Goal: Transaction & Acquisition: Obtain resource

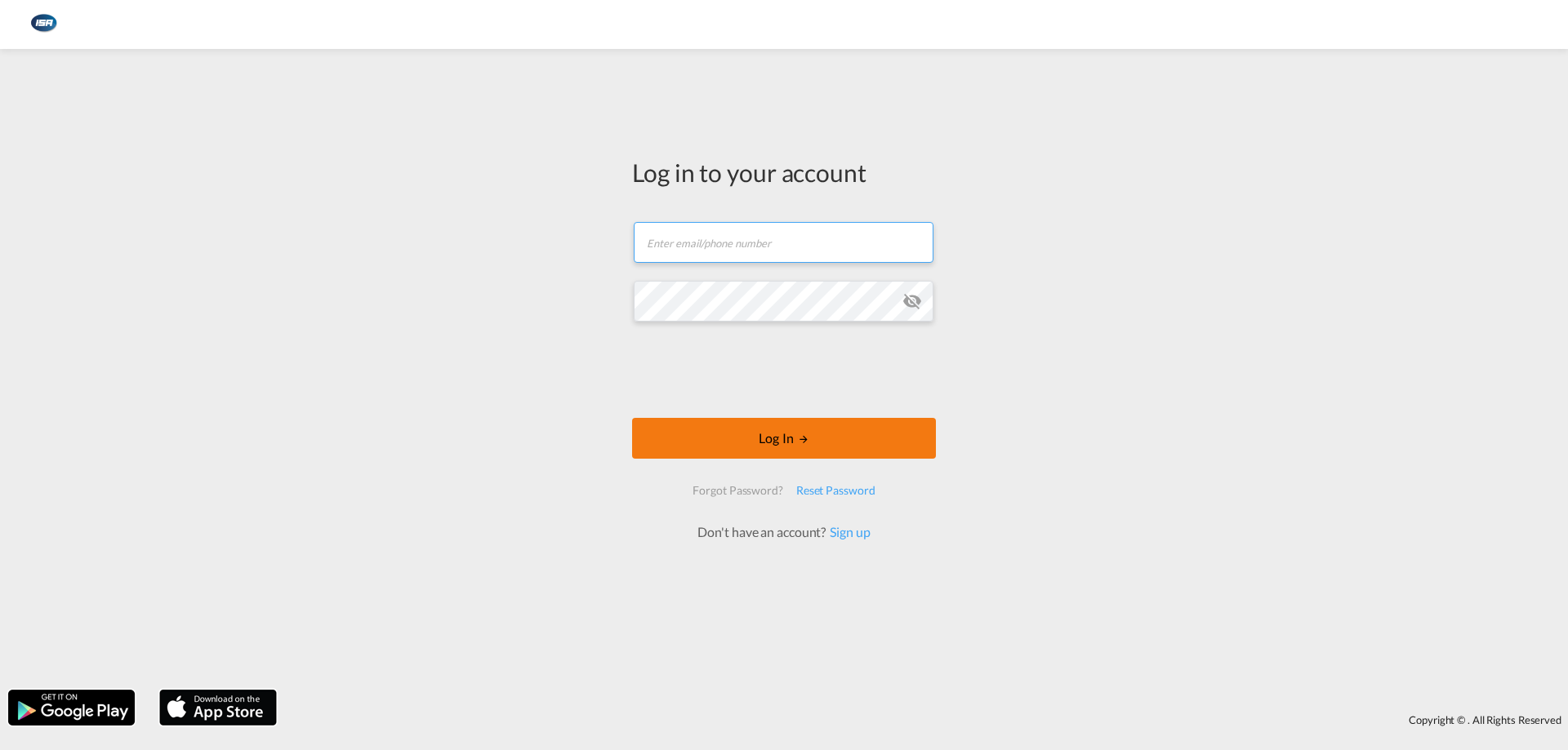
type input "[EMAIL_ADDRESS][DOMAIN_NAME]"
click at [775, 439] on button "Log In" at bounding box center [784, 438] width 304 height 41
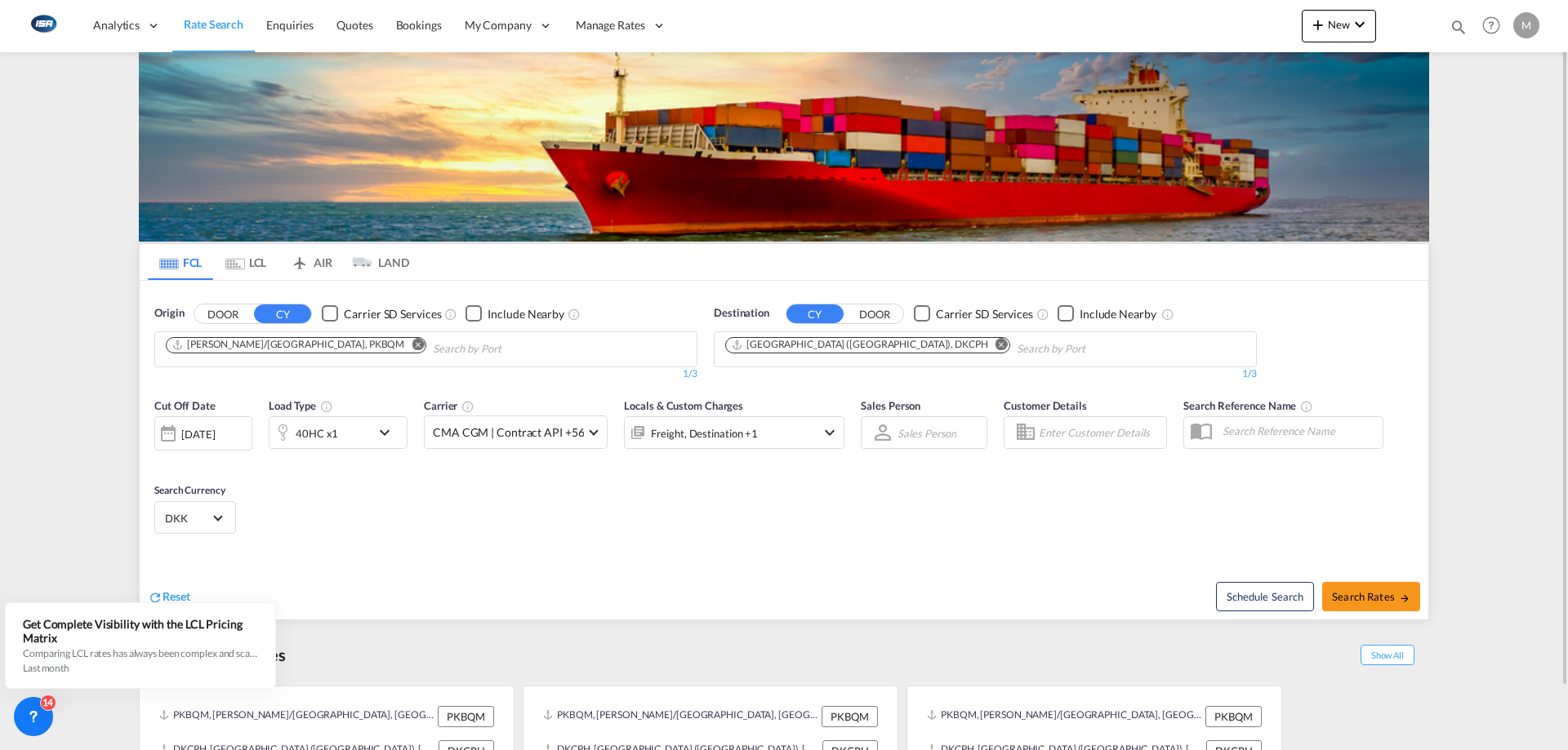
click at [411, 343] on md-icon "Remove" at bounding box center [417, 344] width 12 height 12
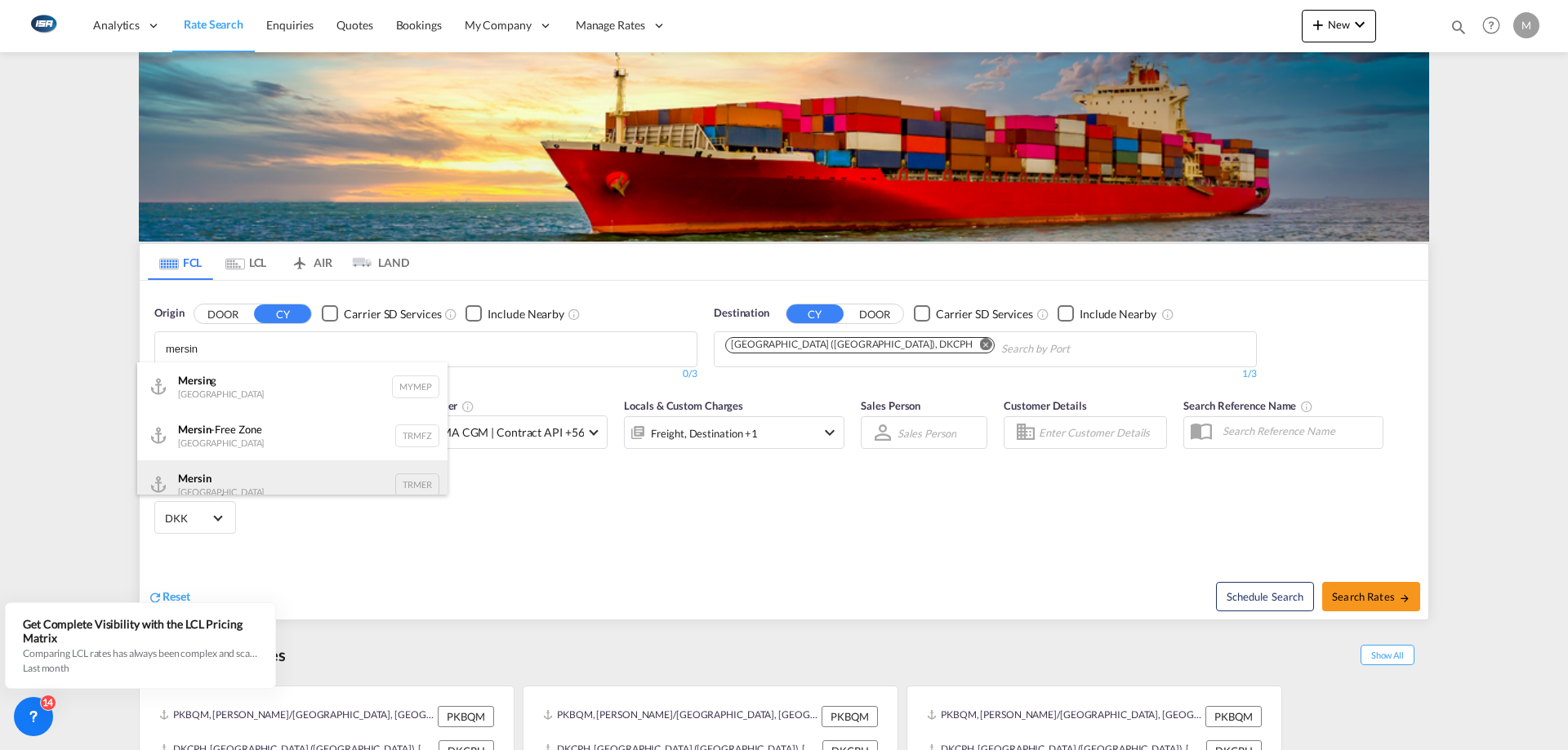
type input "mersin"
click at [221, 479] on div "Mersin Turkey TRMER" at bounding box center [292, 485] width 310 height 49
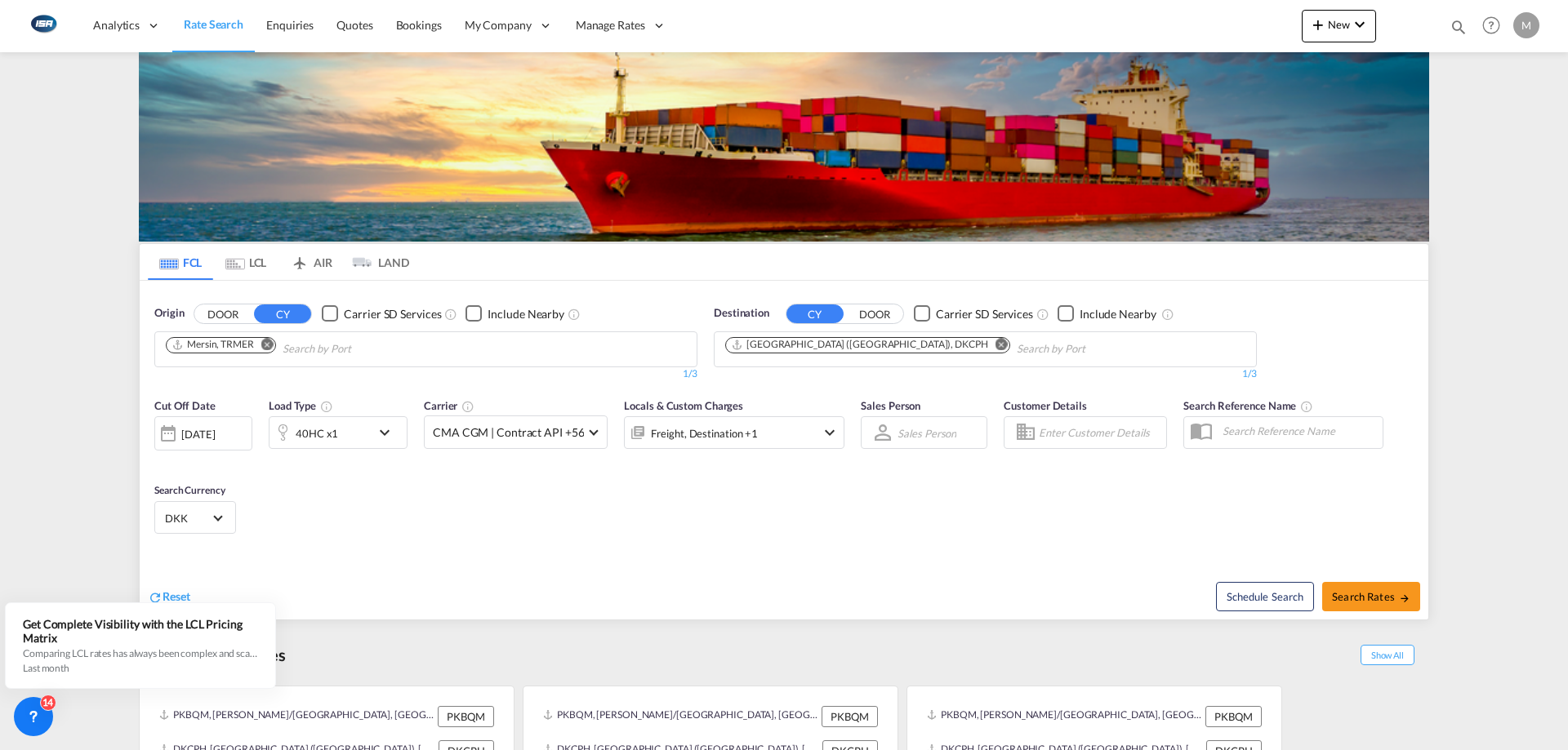
click at [995, 345] on md-icon "Remove" at bounding box center [1001, 344] width 12 height 12
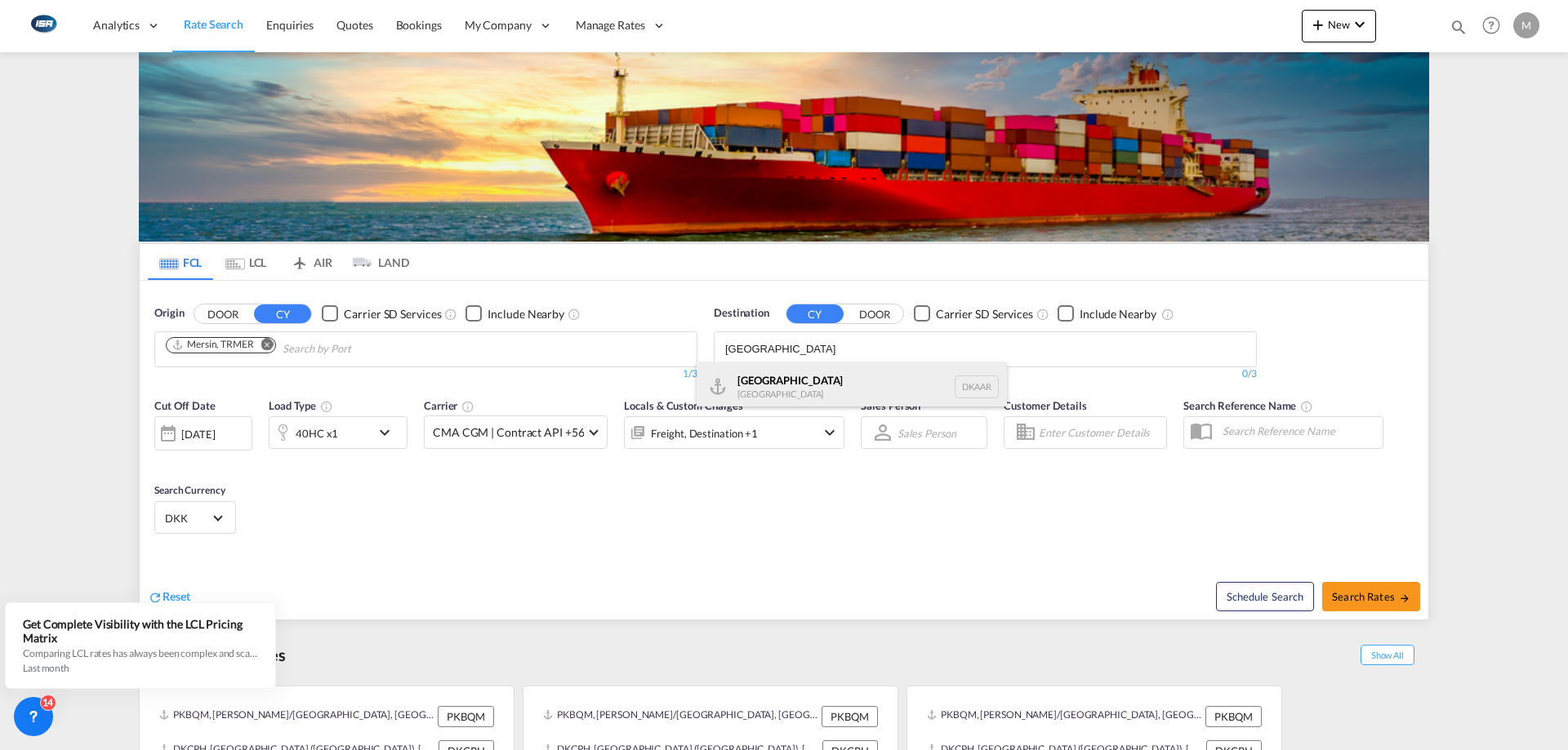
type input "[GEOGRAPHIC_DATA]"
click at [753, 382] on div "Aarhus [GEOGRAPHIC_DATA] [GEOGRAPHIC_DATA]" at bounding box center [851, 387] width 310 height 49
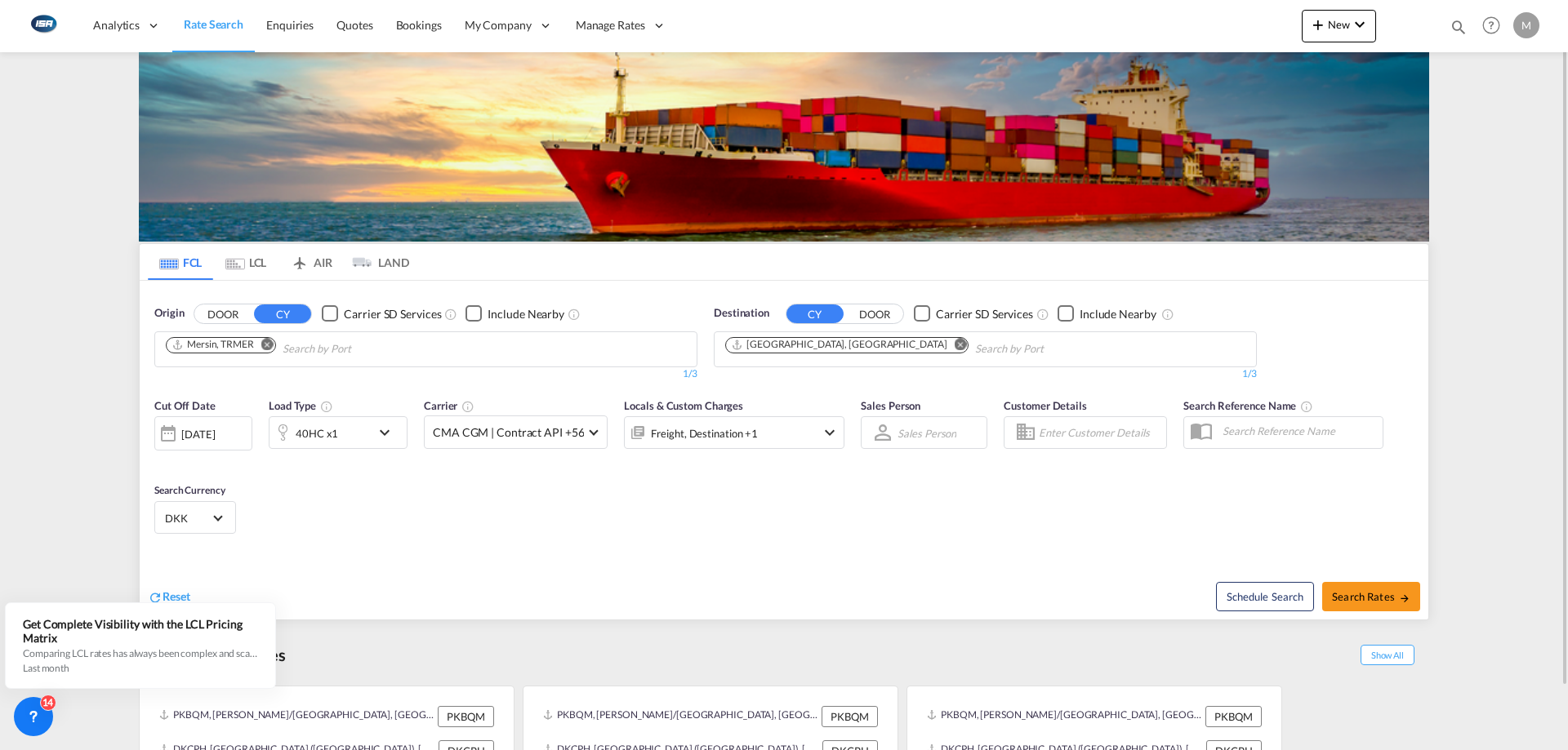
click at [215, 434] on div "[DATE]" at bounding box center [198, 434] width 33 height 15
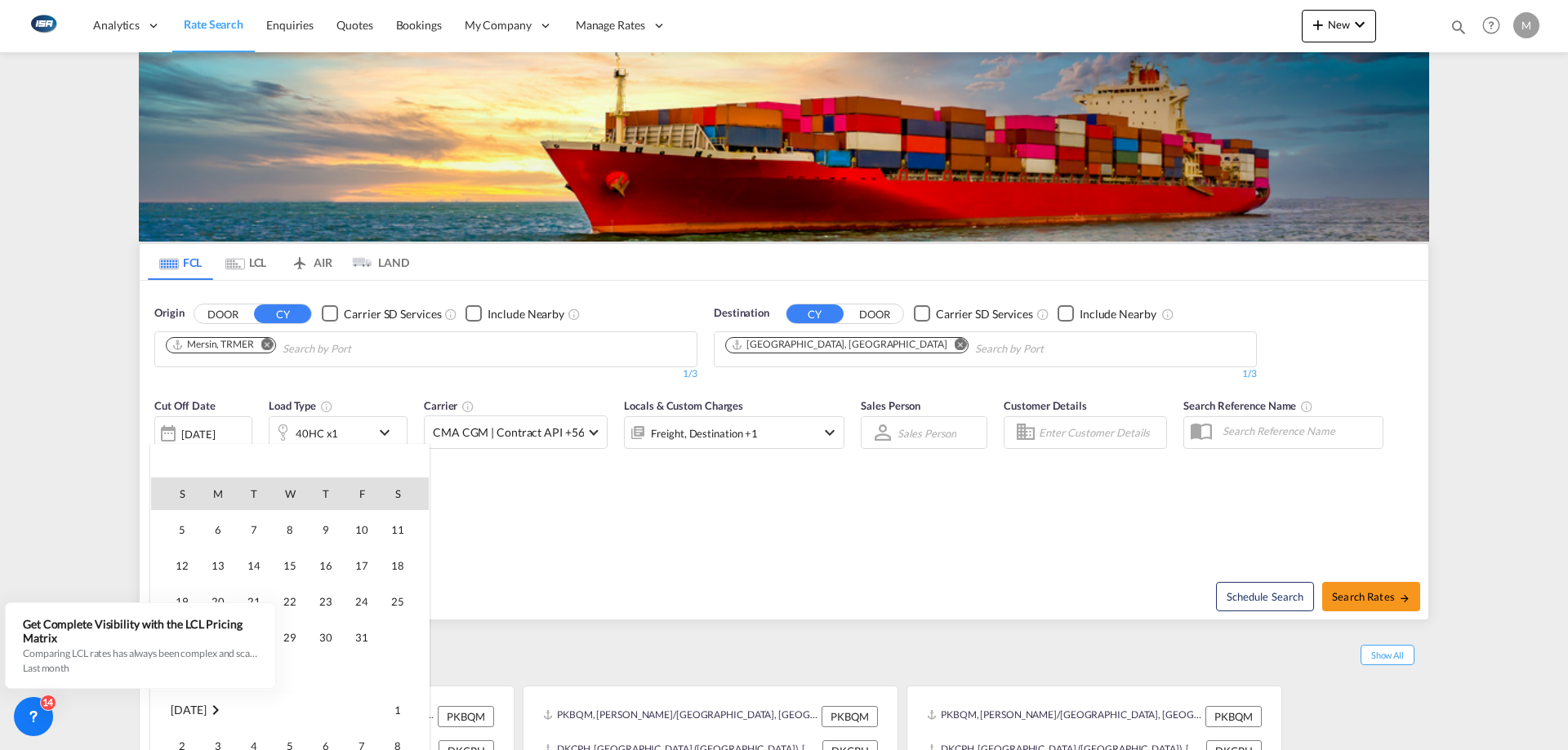
scroll to position [245, 0]
click at [284, 543] on span "8" at bounding box center [289, 536] width 32 height 32
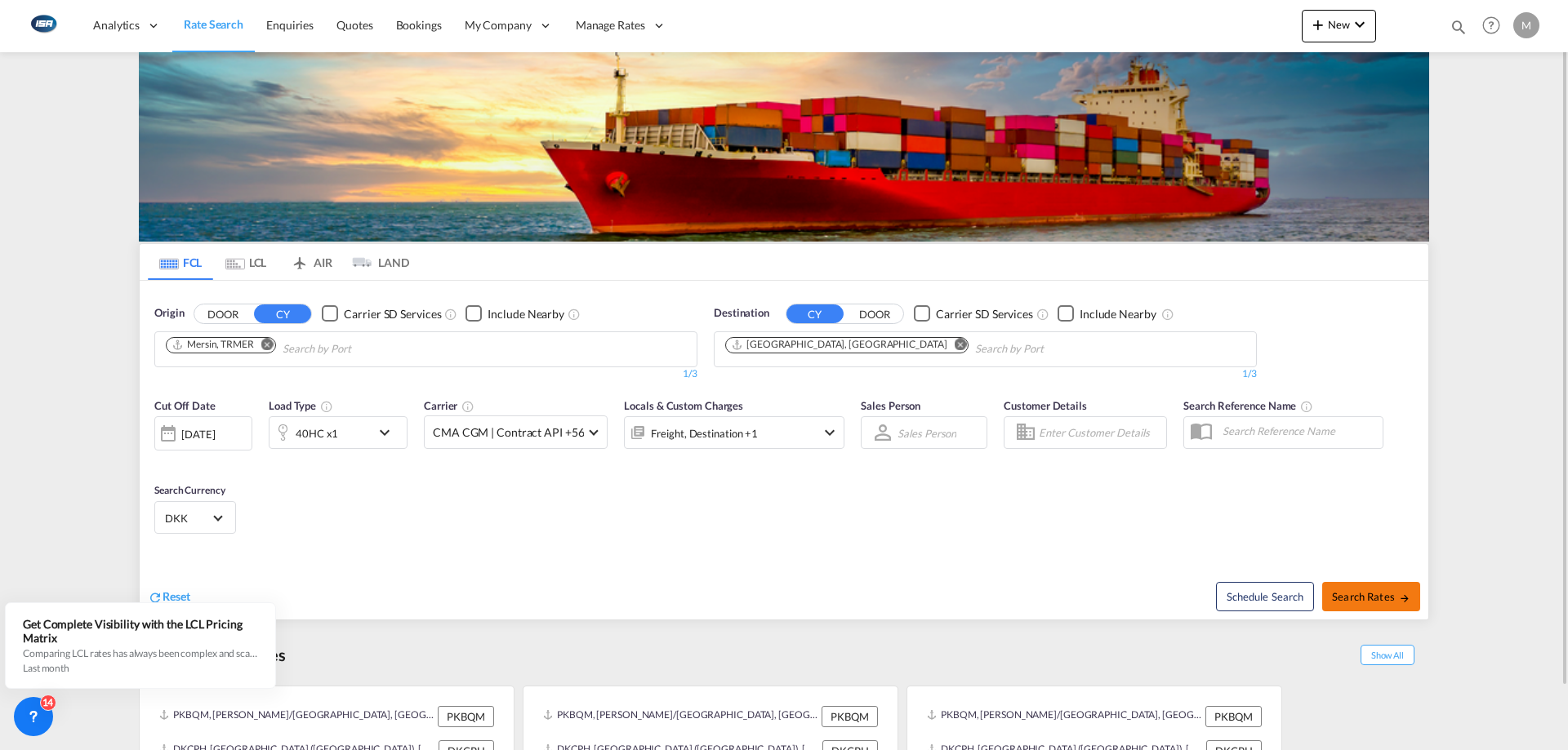
click at [1394, 593] on span "Search Rates" at bounding box center [1371, 596] width 79 height 13
type input "TRMER to DKAAR / [DATE]"
